Goal: Task Accomplishment & Management: Manage account settings

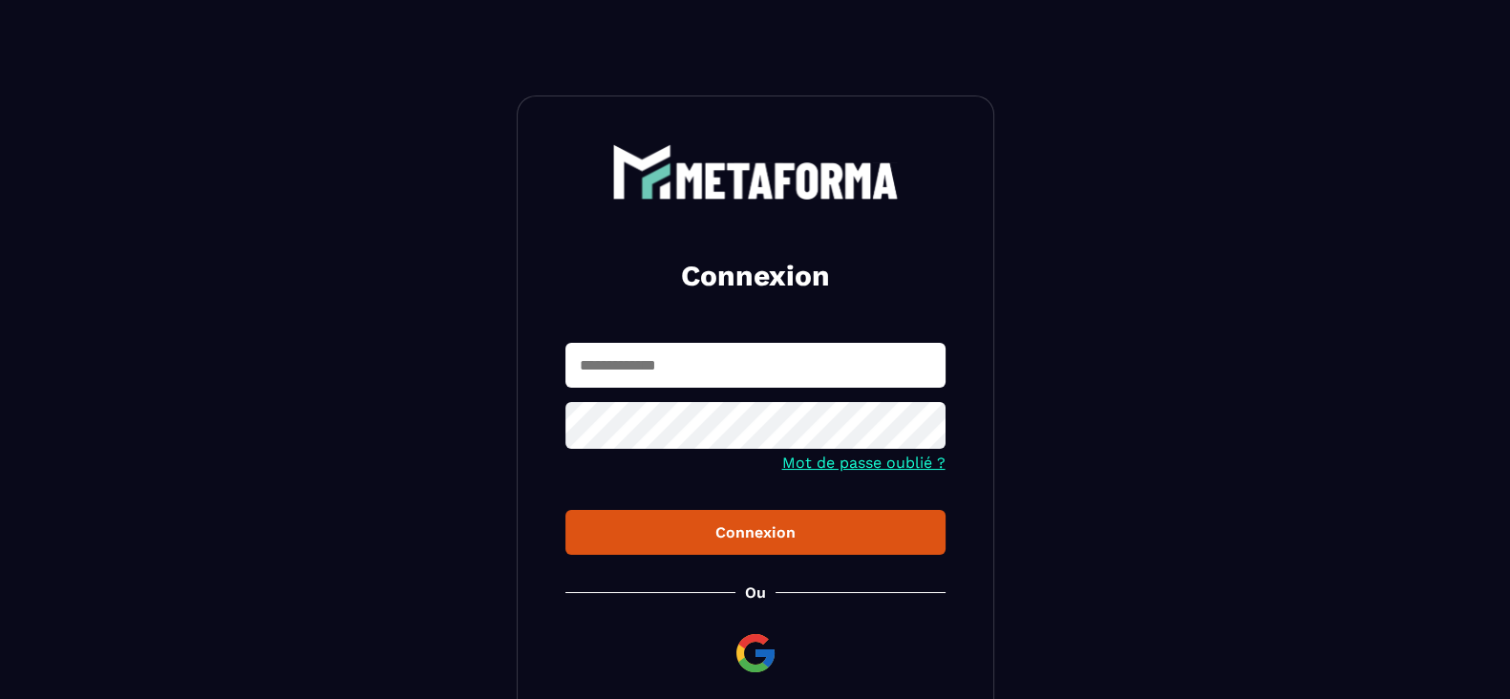
type input "**********"
click at [772, 532] on div "Connexion" at bounding box center [755, 532] width 349 height 18
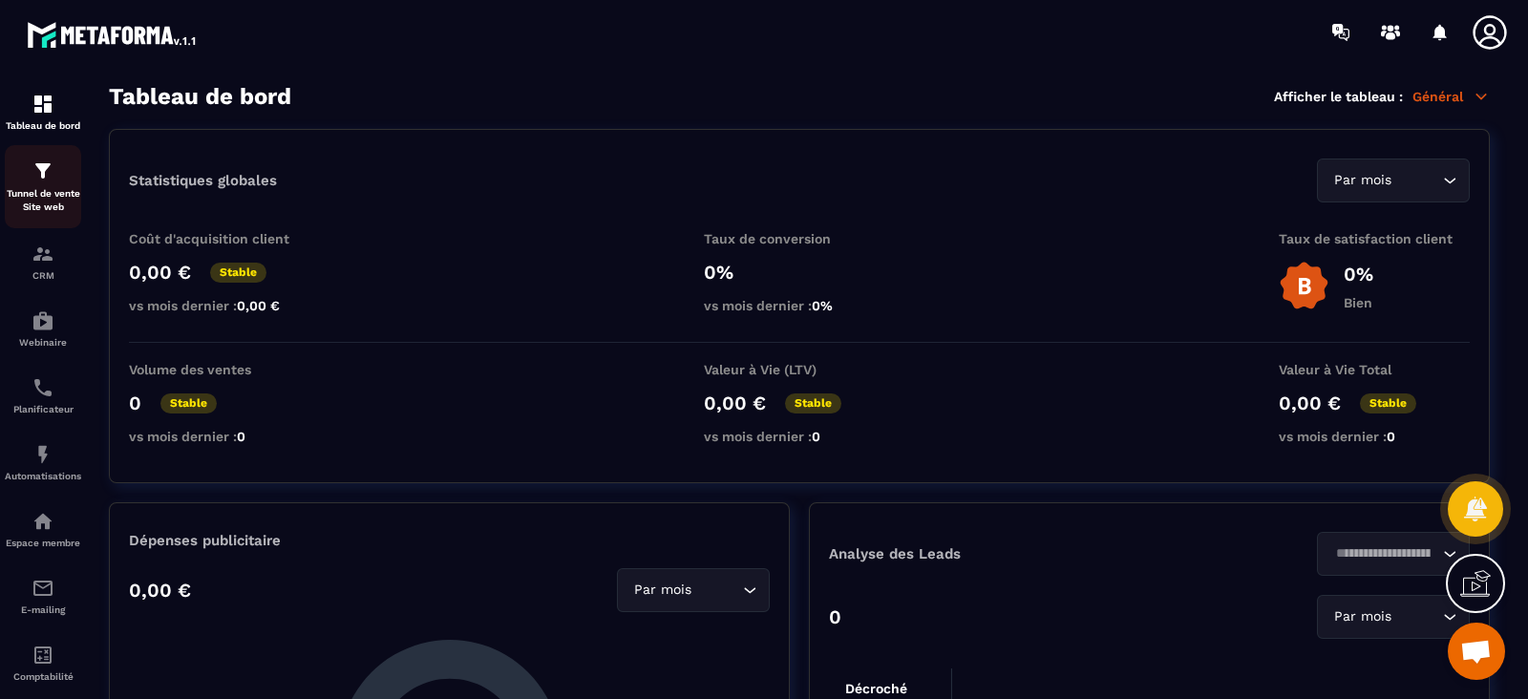
click at [40, 178] on img at bounding box center [43, 170] width 23 height 23
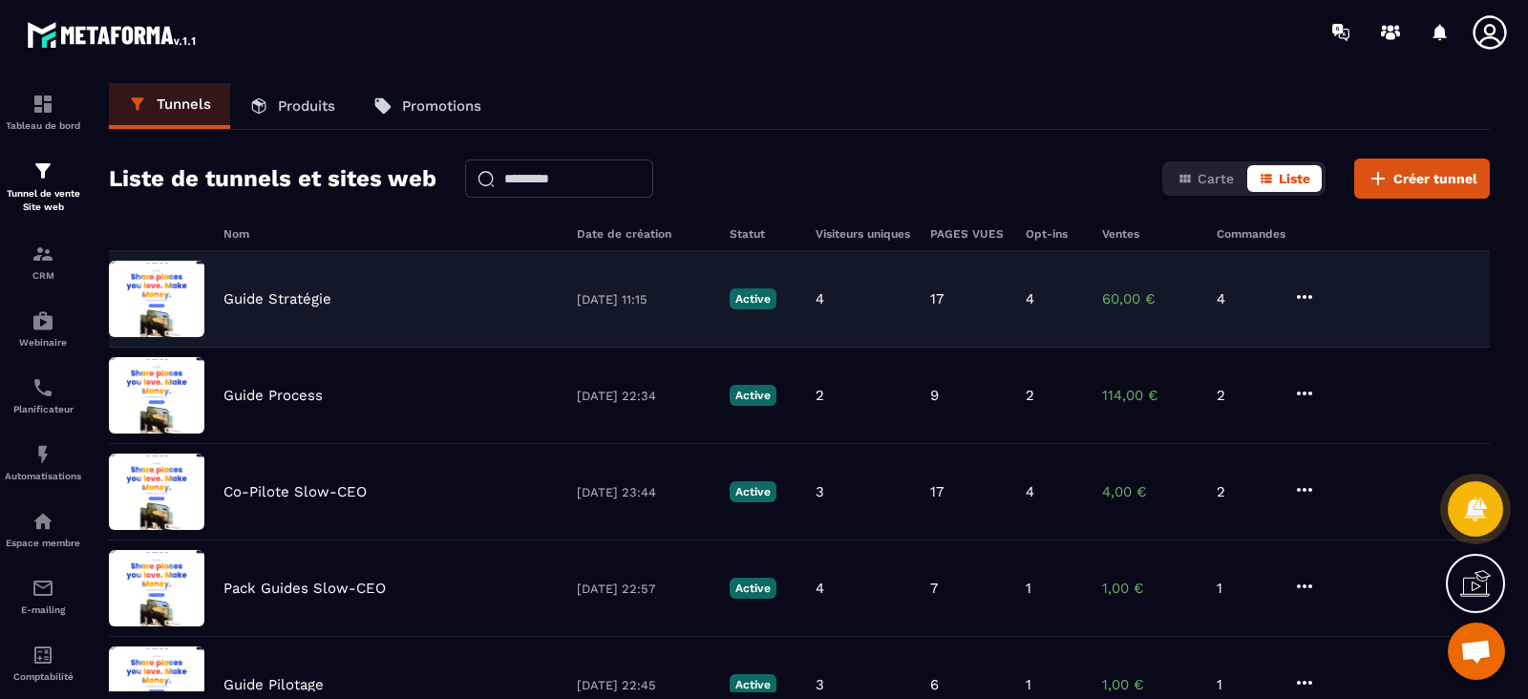
click at [1306, 291] on icon at bounding box center [1304, 296] width 23 height 23
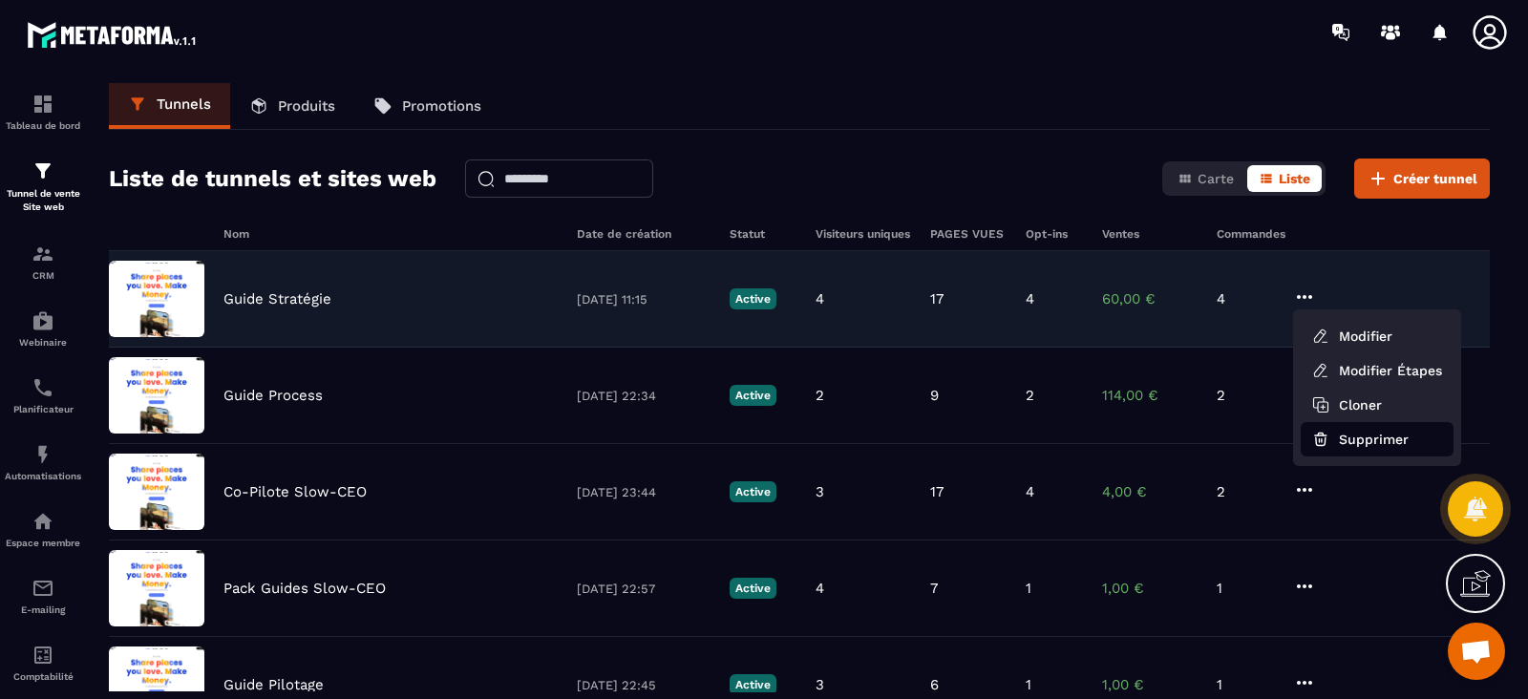
click at [1368, 433] on button "Supprimer" at bounding box center [1376, 439] width 153 height 34
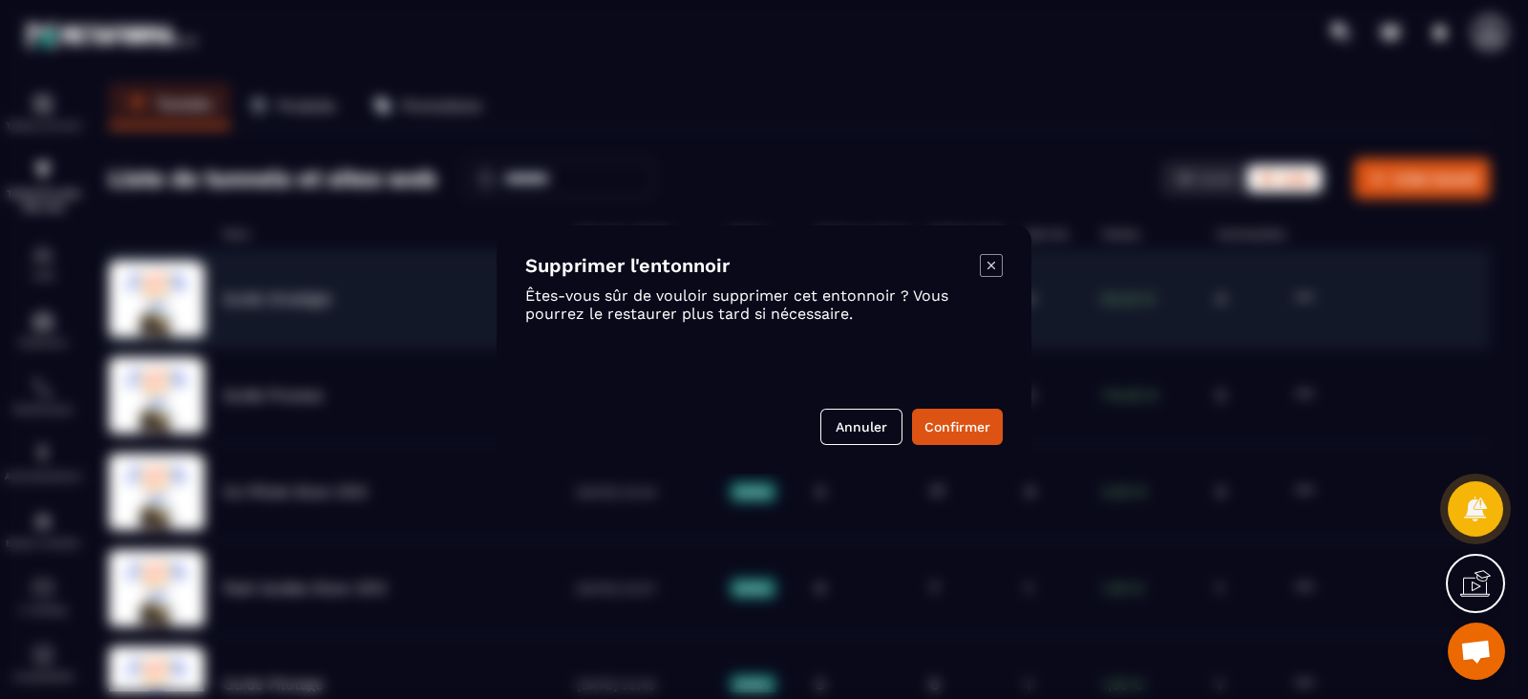
click at [944, 446] on div "Supprimer l'entonnoir Êtes-vous sûr de vouloir supprimer cet entonnoir ? Vous p…" at bounding box center [764, 349] width 535 height 248
click at [936, 432] on button "Confirmer" at bounding box center [957, 427] width 91 height 36
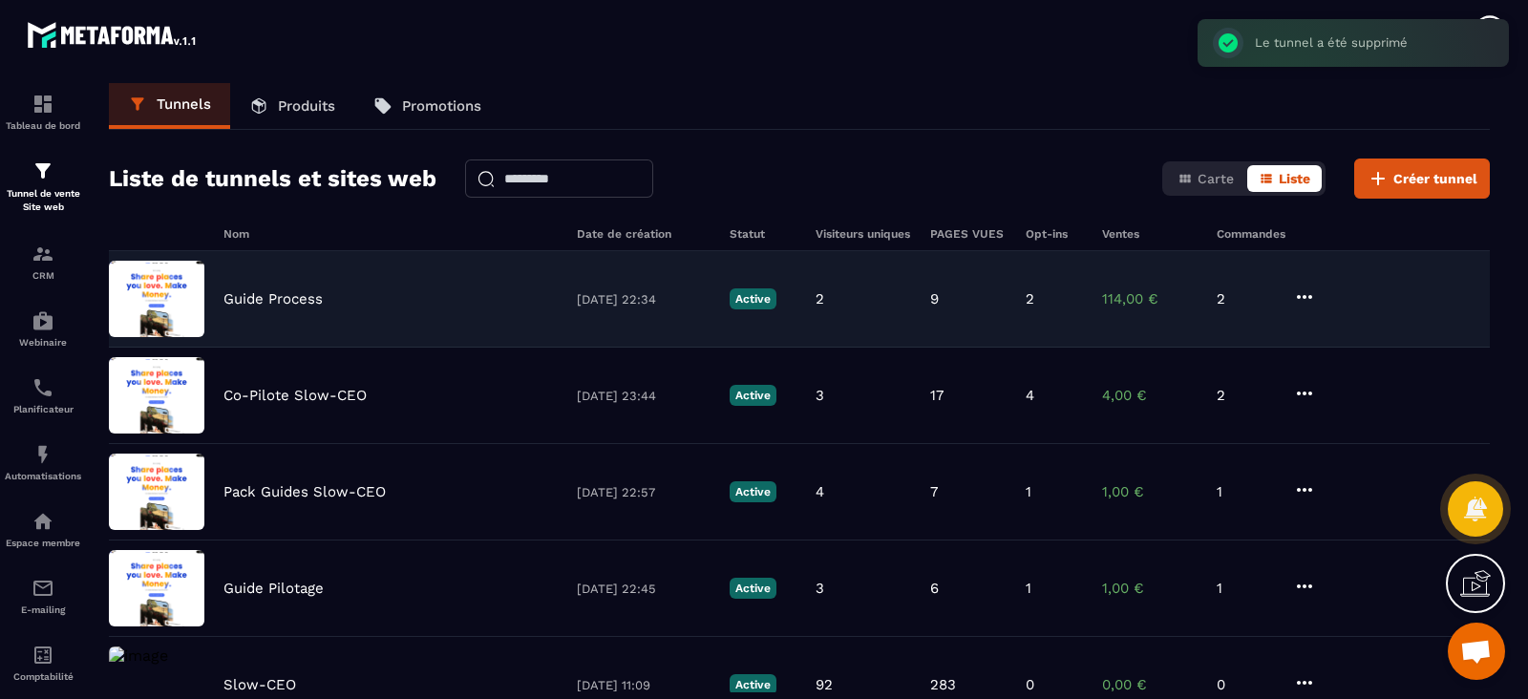
click at [1303, 297] on icon at bounding box center [1304, 296] width 23 height 23
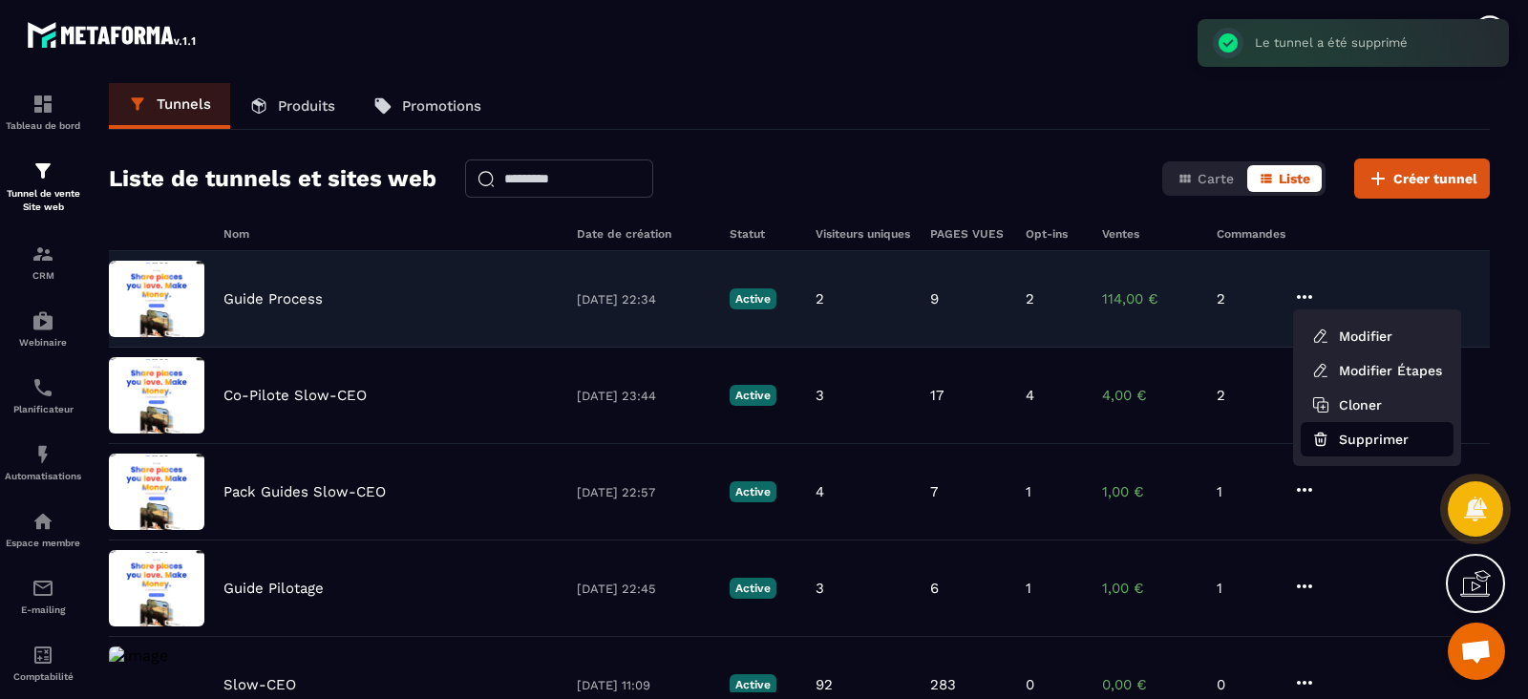
click at [1334, 442] on button "Supprimer" at bounding box center [1376, 439] width 153 height 34
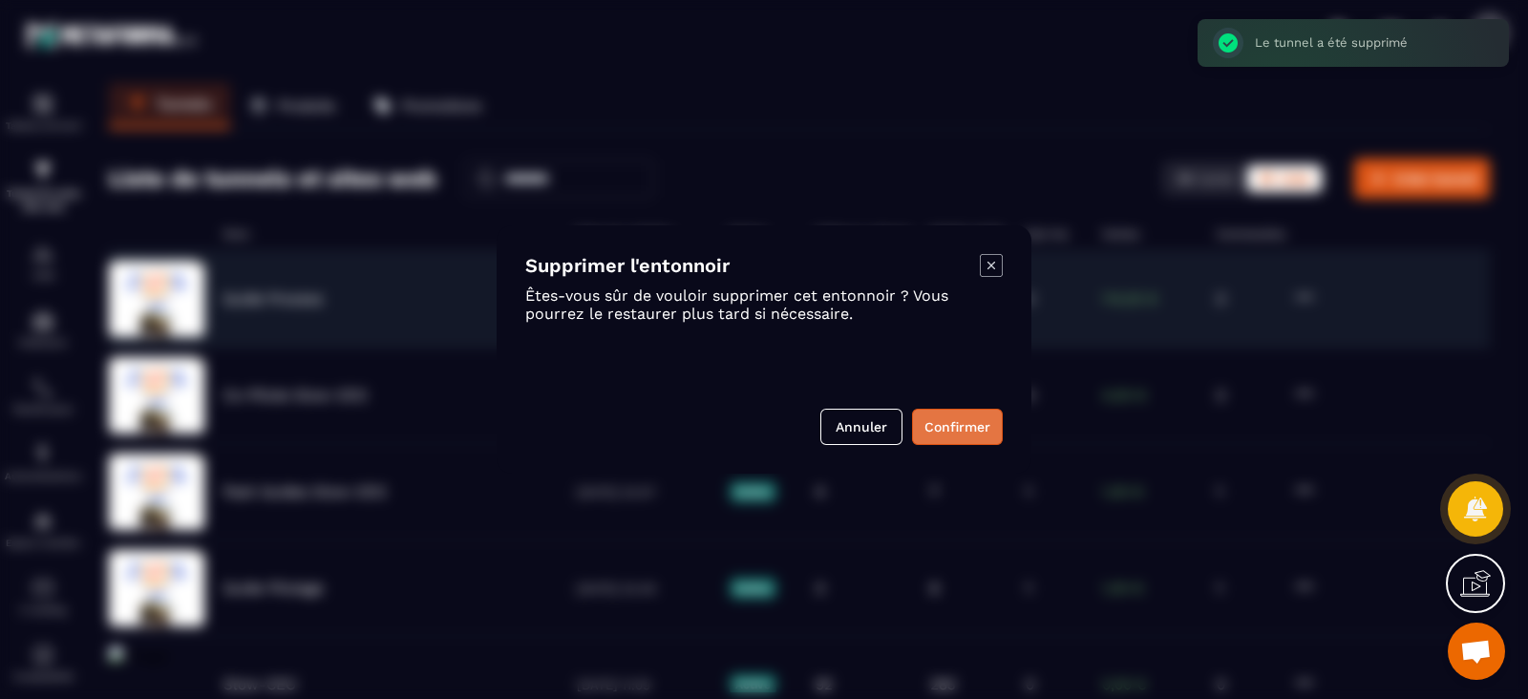
click at [941, 430] on button "Confirmer" at bounding box center [957, 427] width 91 height 36
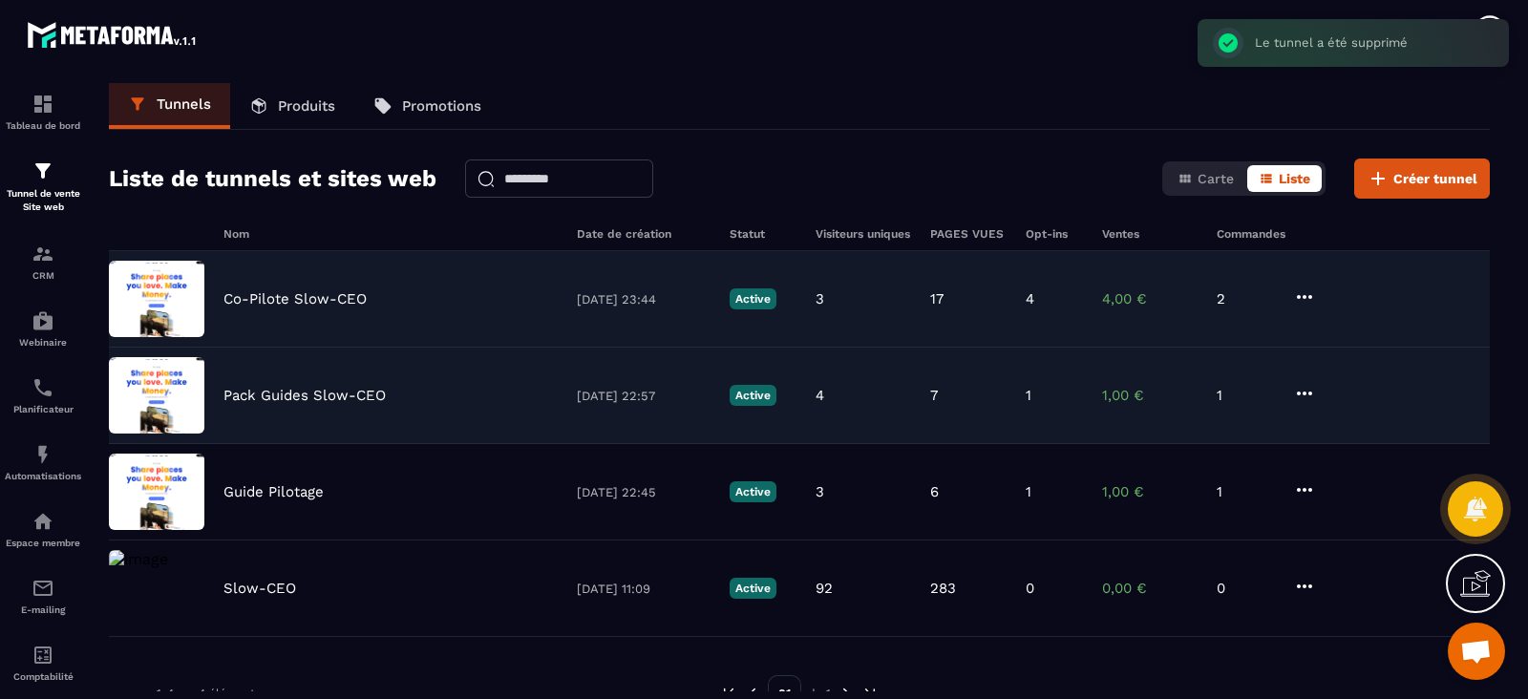
click at [1311, 384] on icon at bounding box center [1304, 393] width 23 height 23
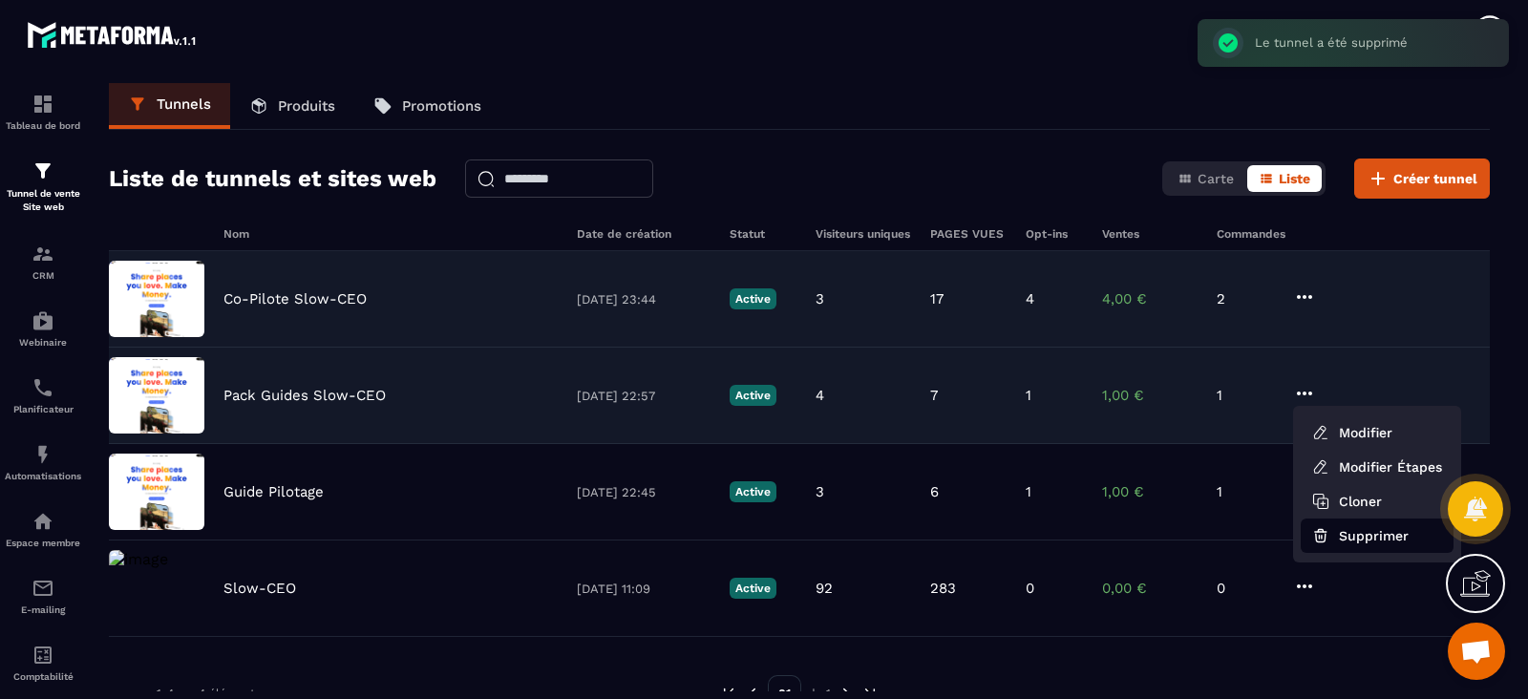
click at [1343, 540] on button "Supprimer" at bounding box center [1376, 535] width 153 height 34
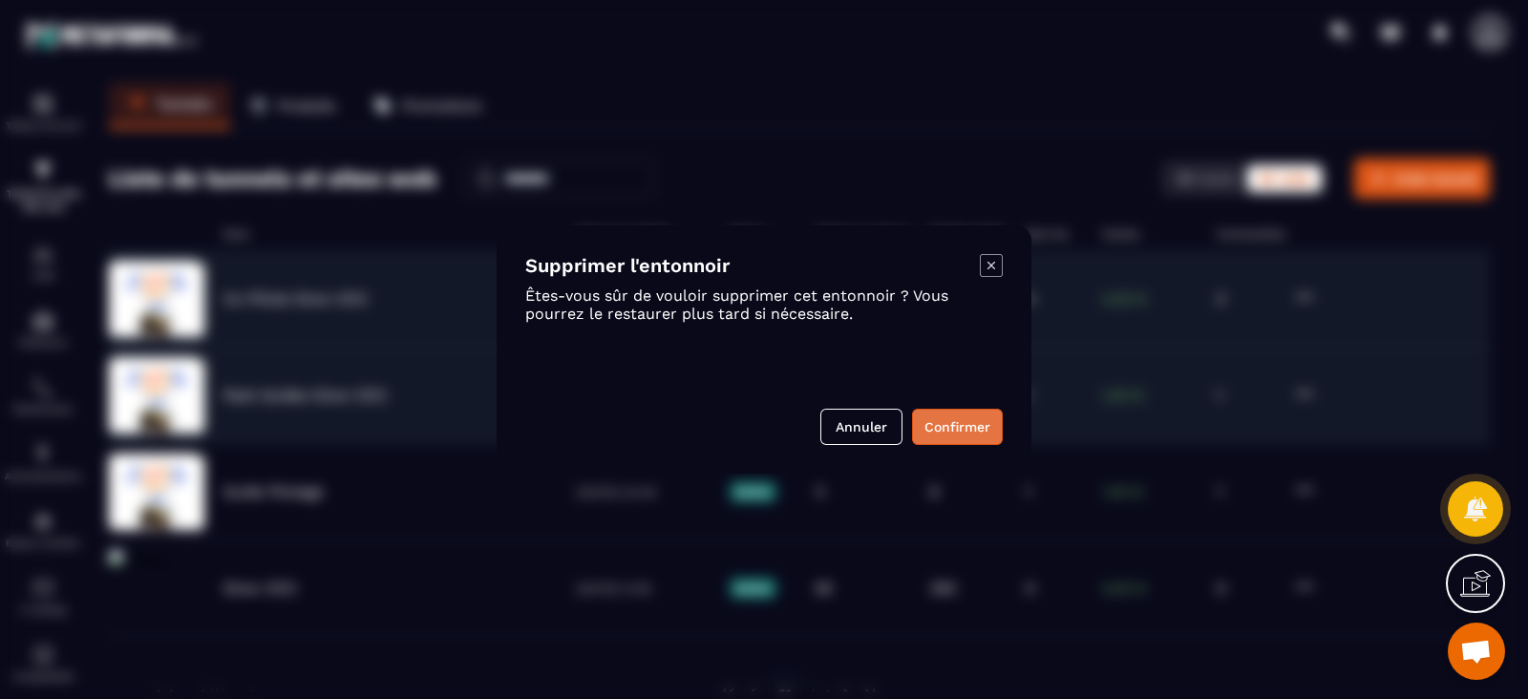
click at [969, 421] on button "Confirmer" at bounding box center [957, 427] width 91 height 36
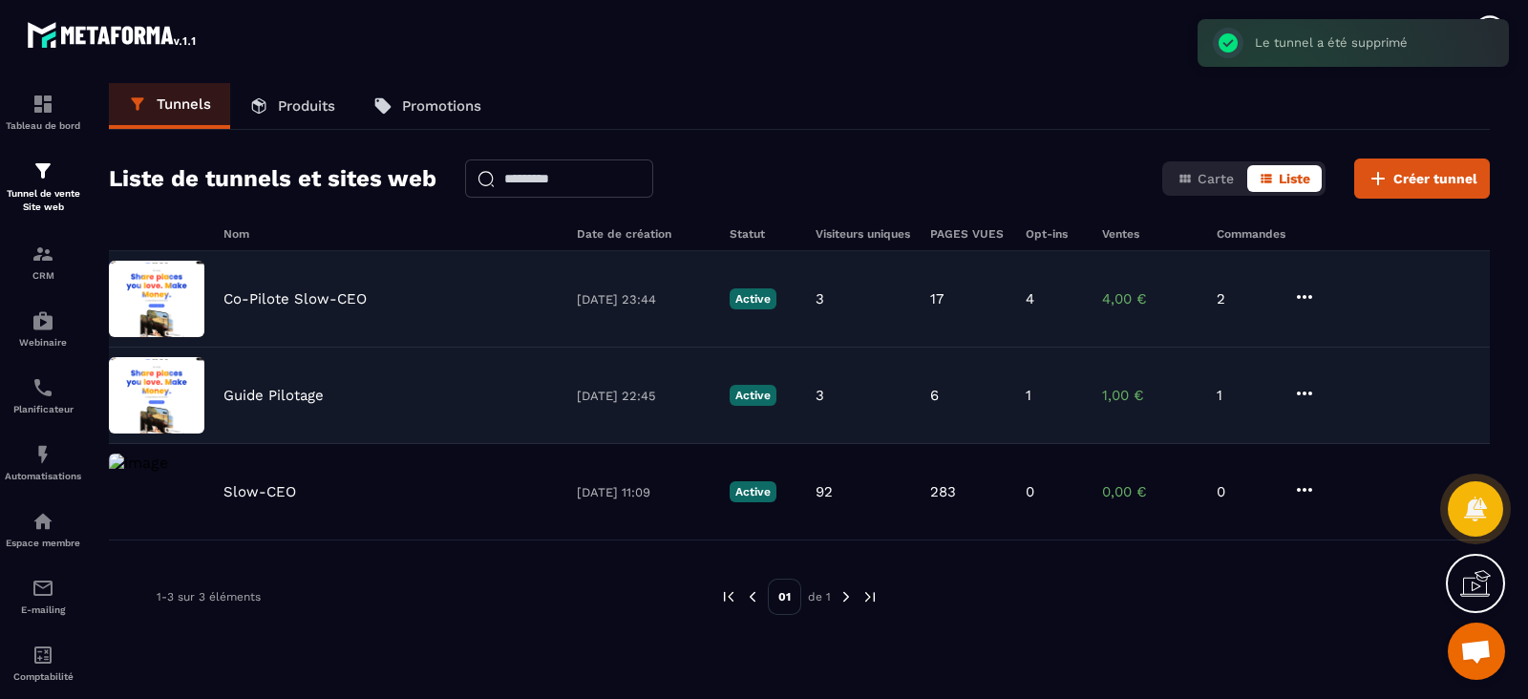
click at [1305, 393] on icon at bounding box center [1304, 393] width 23 height 23
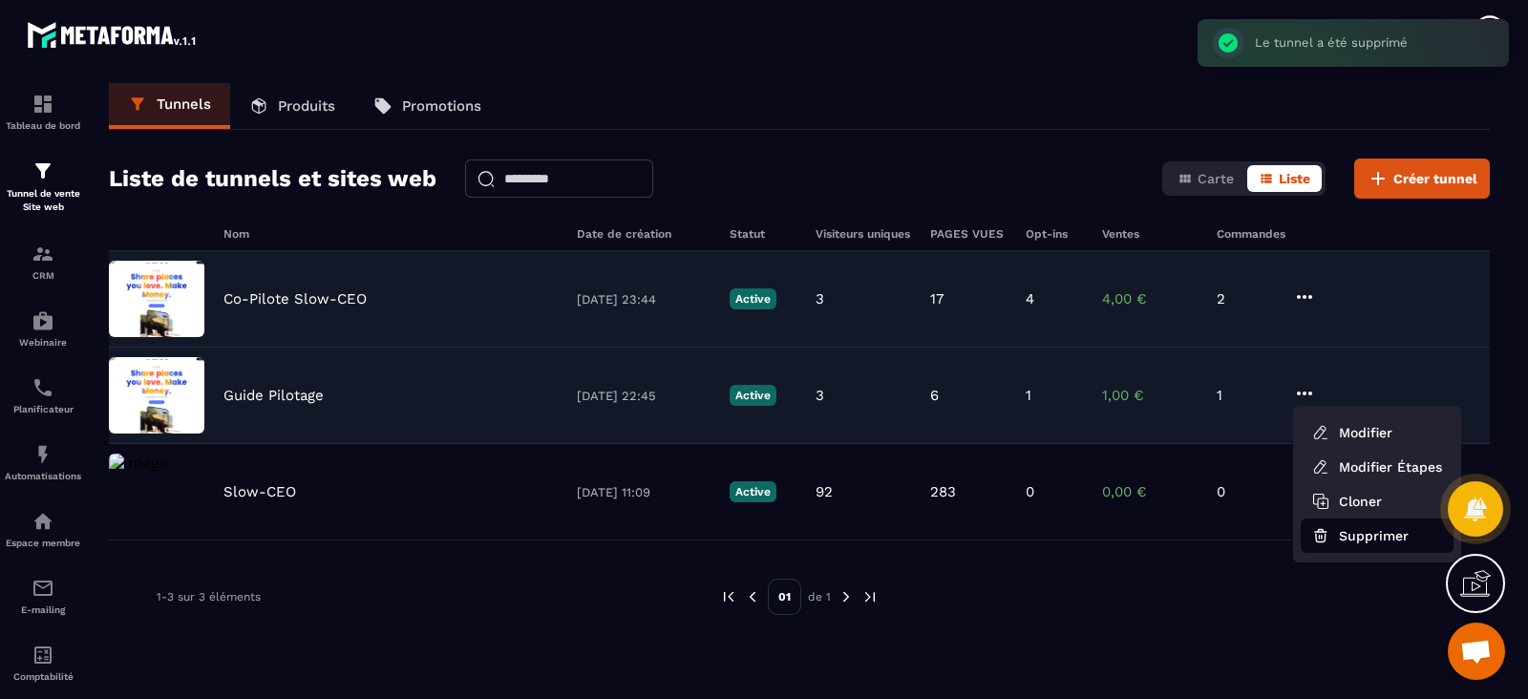
click at [1355, 536] on button "Supprimer" at bounding box center [1376, 535] width 153 height 34
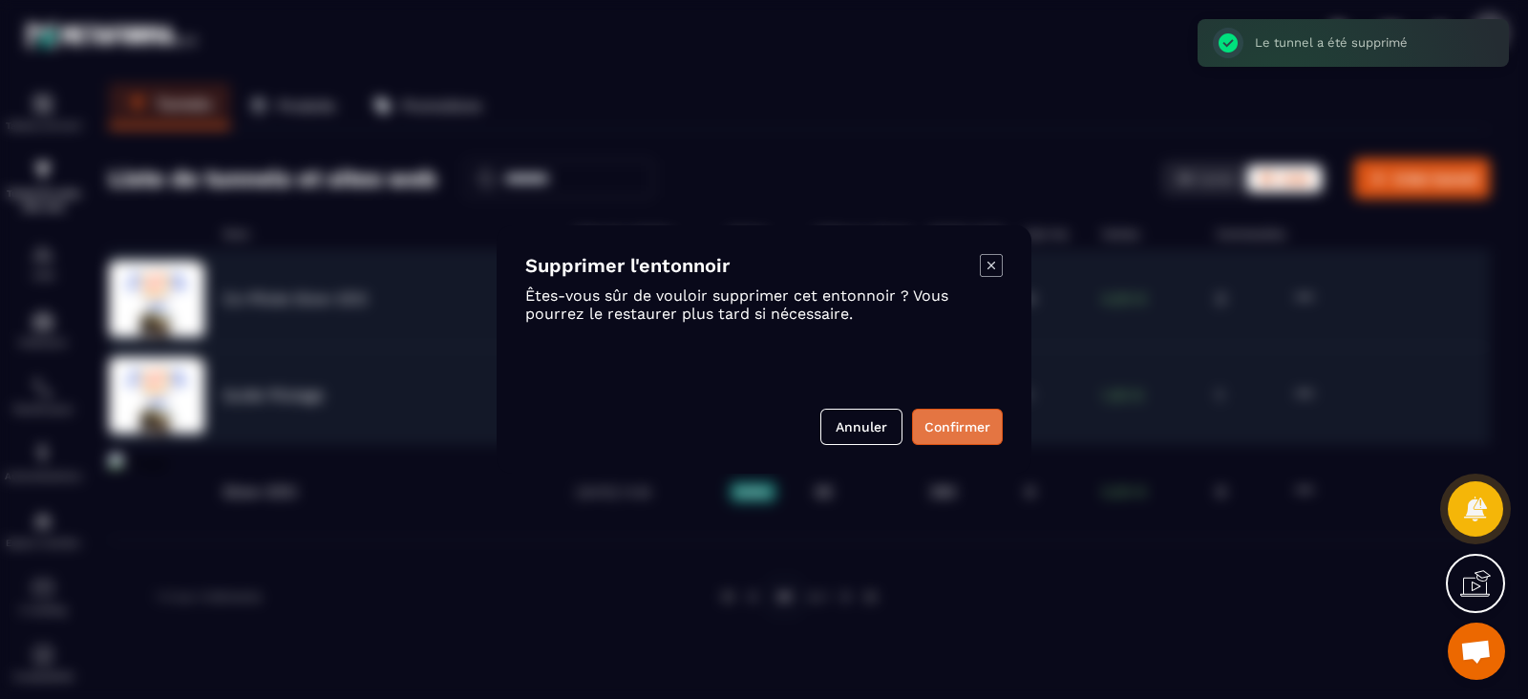
click at [962, 432] on button "Confirmer" at bounding box center [957, 427] width 91 height 36
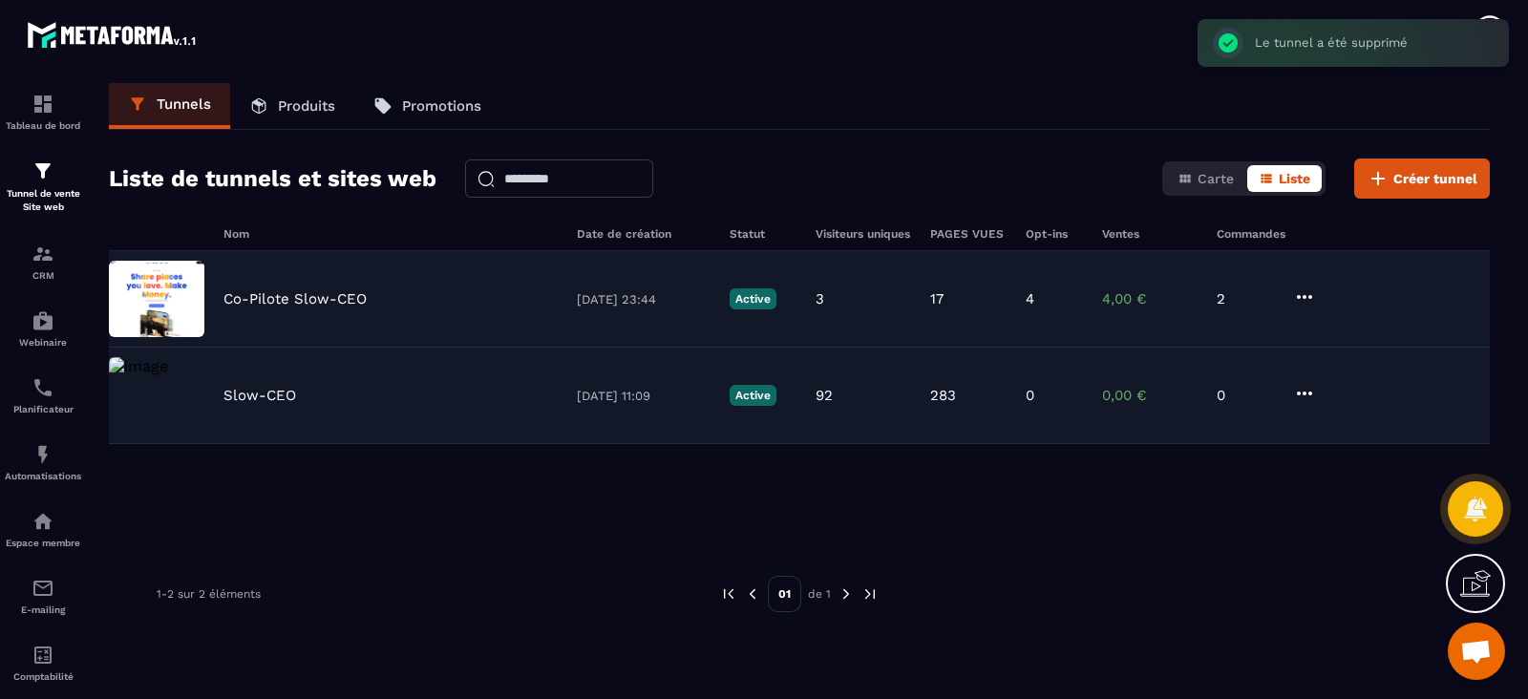
click at [230, 398] on p "Slow-CEO" at bounding box center [259, 395] width 73 height 17
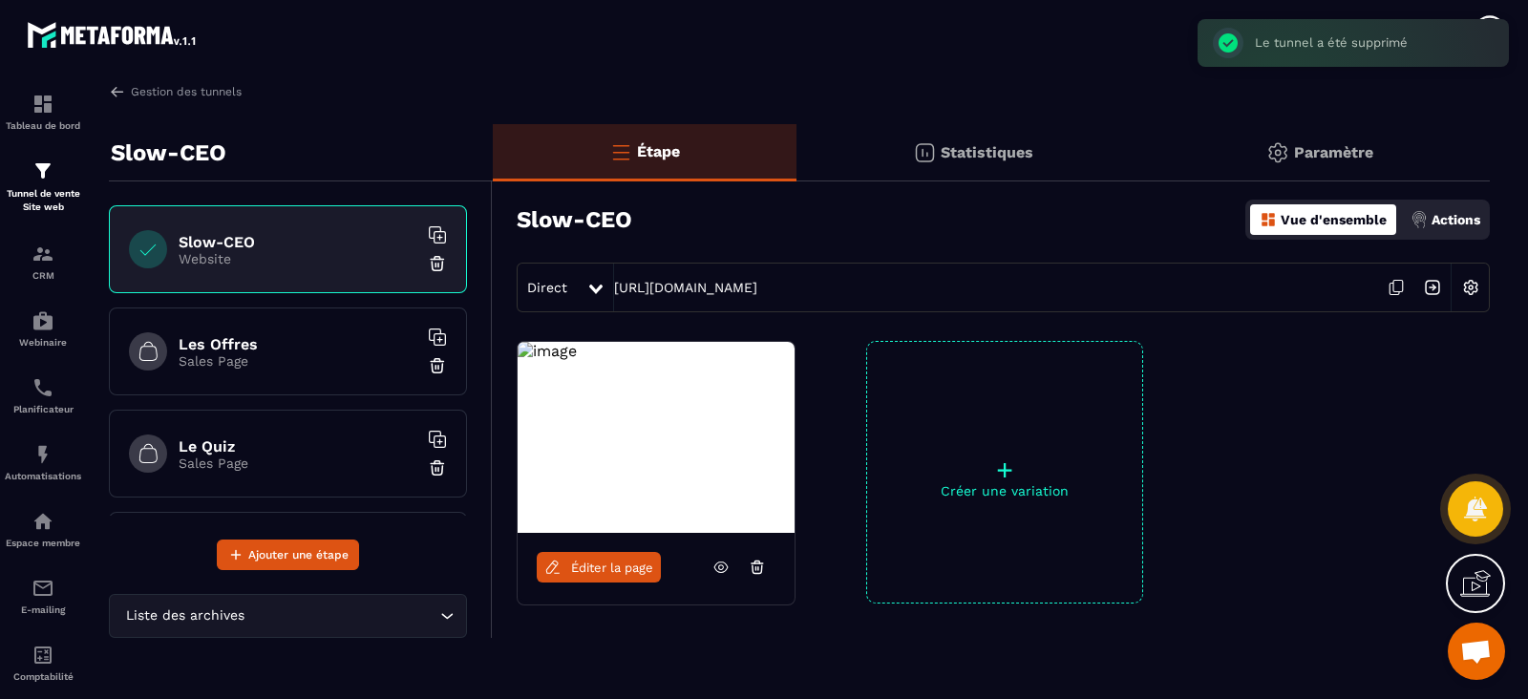
click at [620, 574] on span "Éditer la page" at bounding box center [612, 567] width 82 height 14
